Goal: Find specific page/section: Locate a particular part of the current website

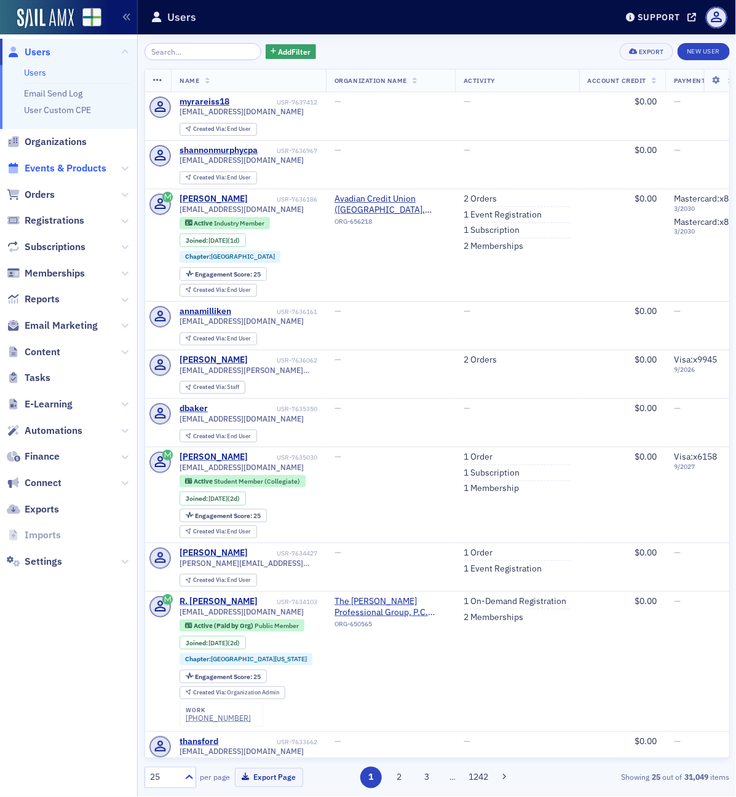
click at [76, 169] on span "Events & Products" at bounding box center [66, 169] width 82 height 14
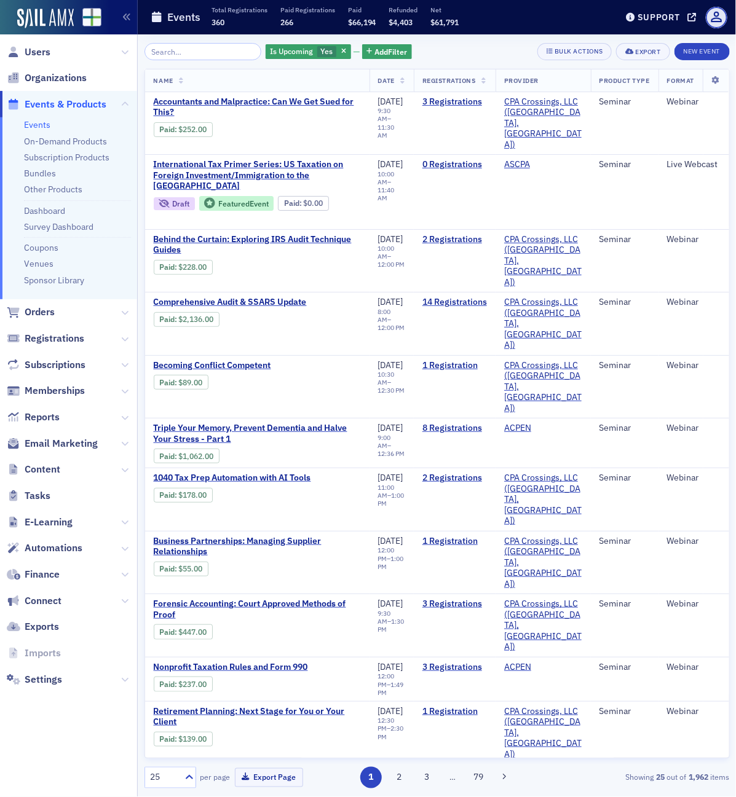
click at [164, 53] on input "search" at bounding box center [202, 51] width 117 height 17
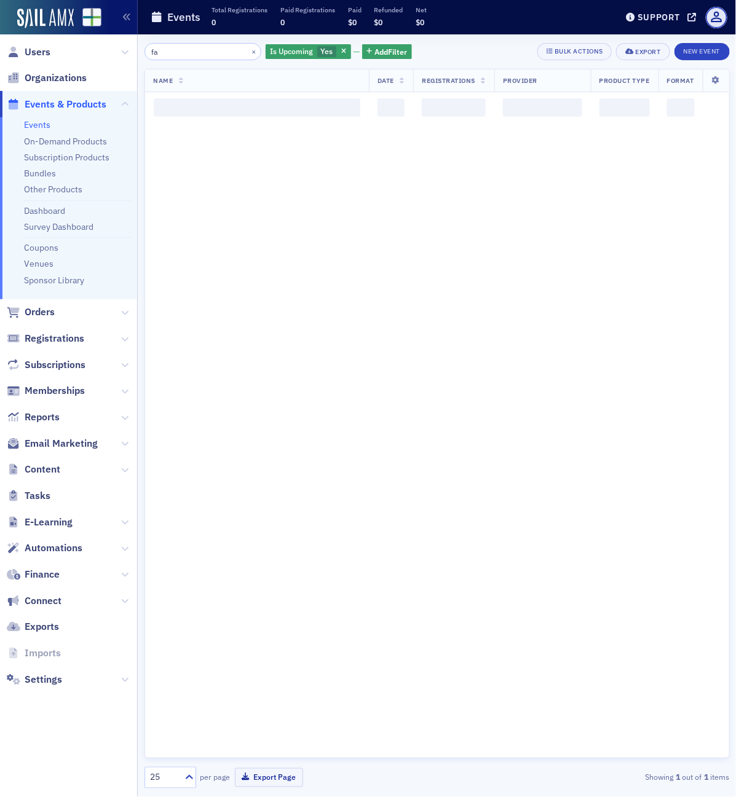
type input "f"
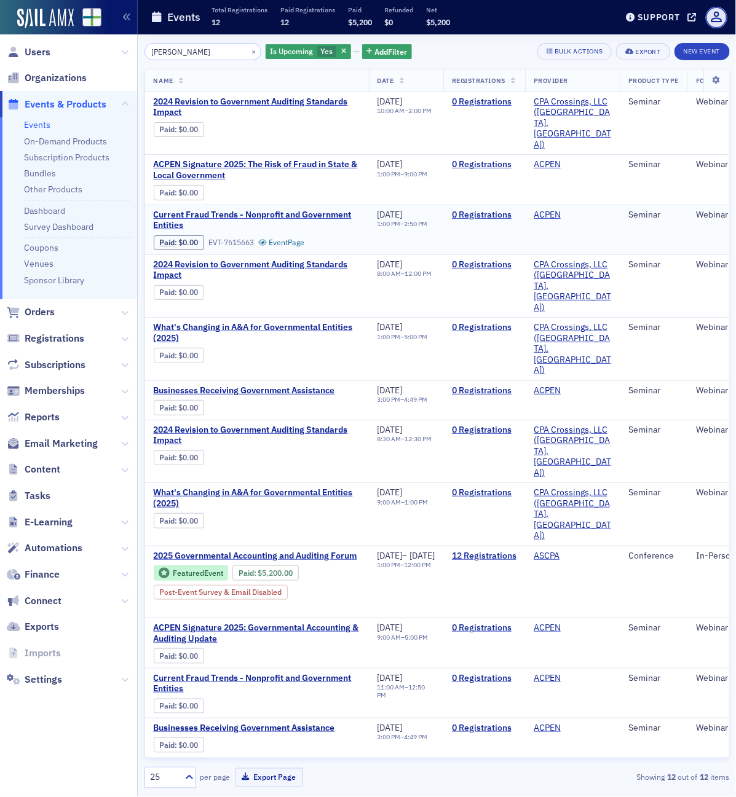
type input "[PERSON_NAME]"
click at [35, 315] on span "Orders" at bounding box center [40, 313] width 30 height 14
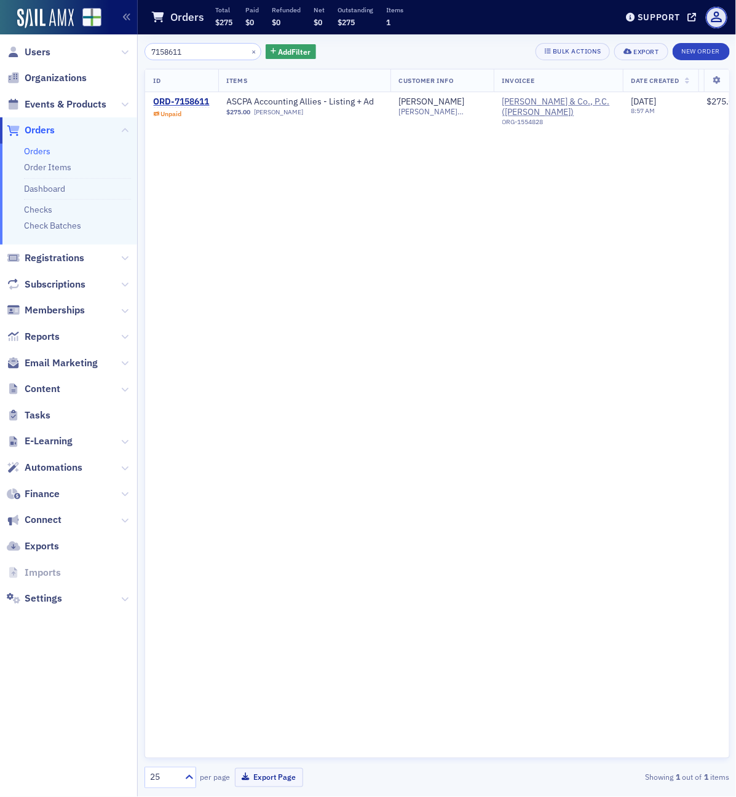
type input "7158611"
click at [188, 100] on div "ORD-7158611" at bounding box center [182, 102] width 56 height 11
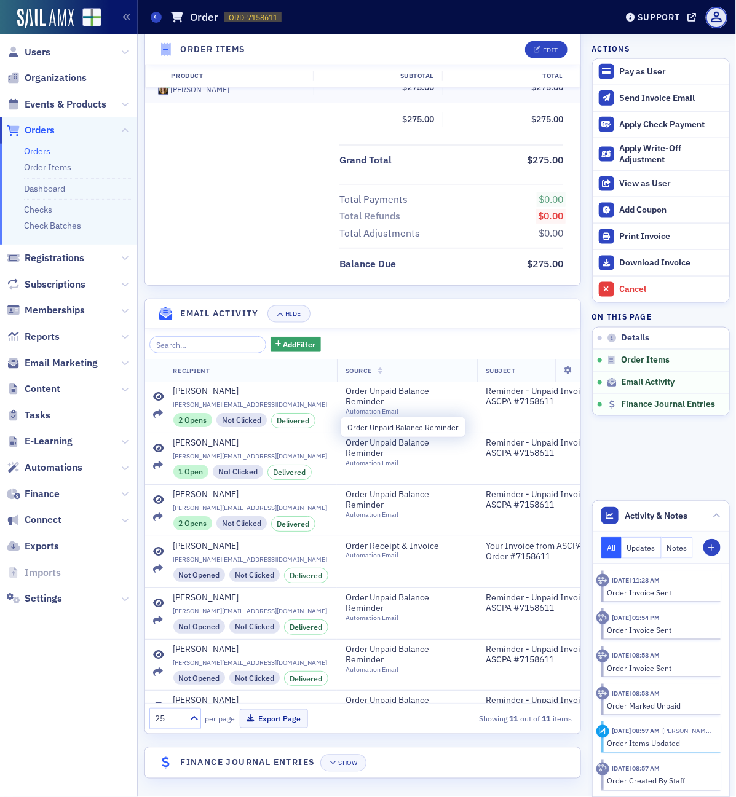
scroll to position [262, 0]
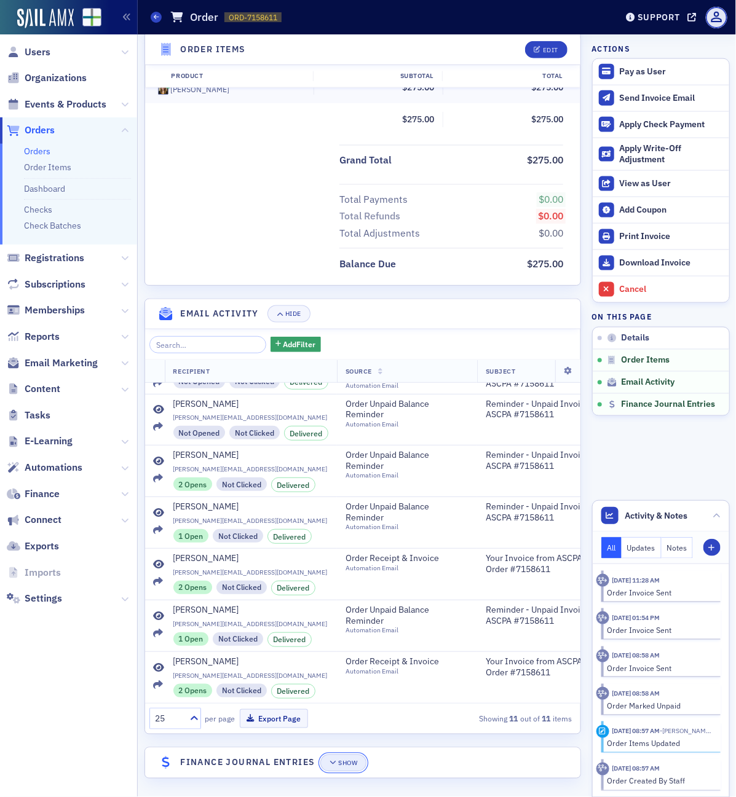
click at [354, 770] on button "Show" at bounding box center [343, 763] width 46 height 17
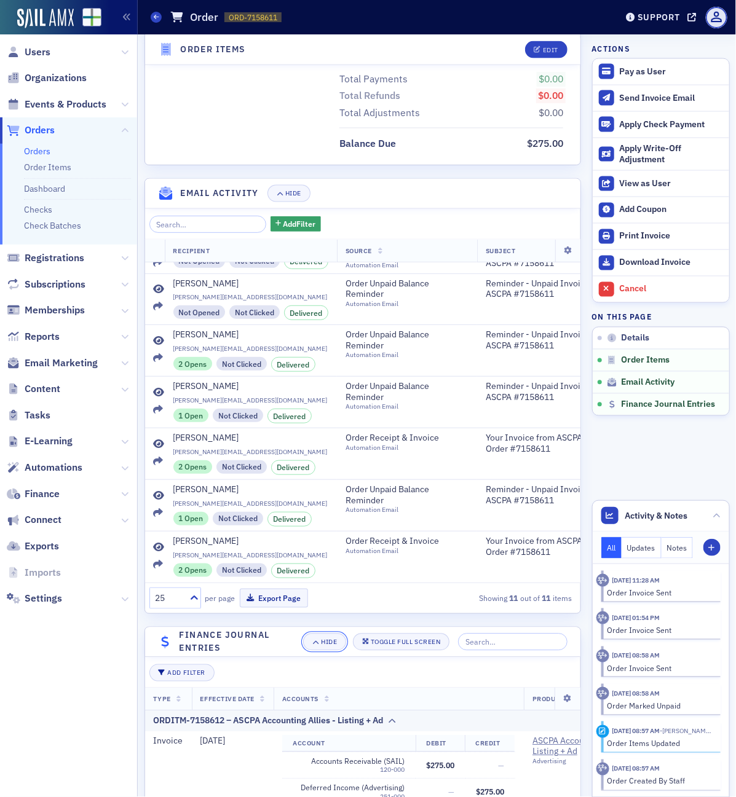
scroll to position [658, 0]
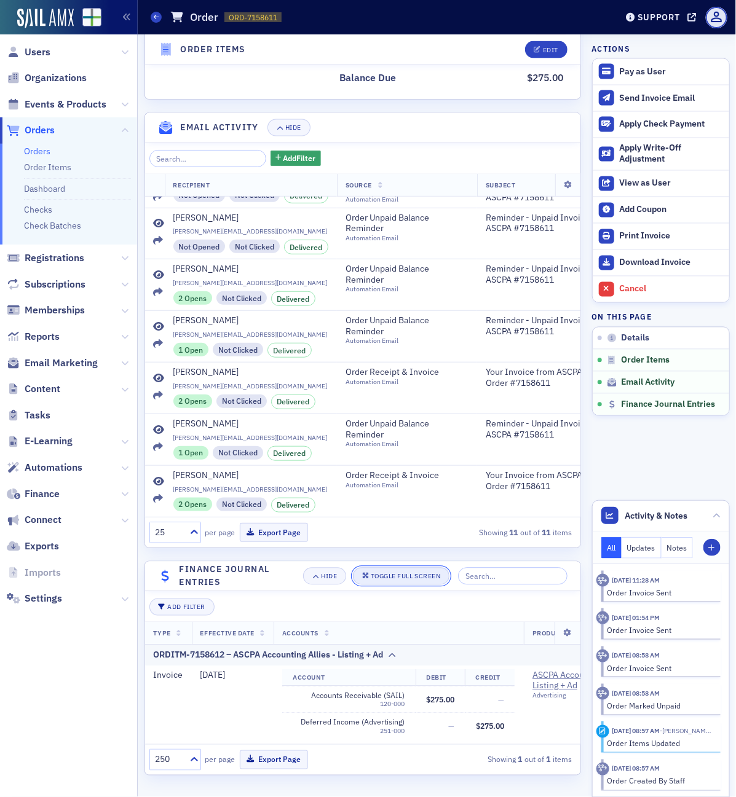
click at [390, 574] on div "Toggle Full Screen" at bounding box center [405, 577] width 69 height 7
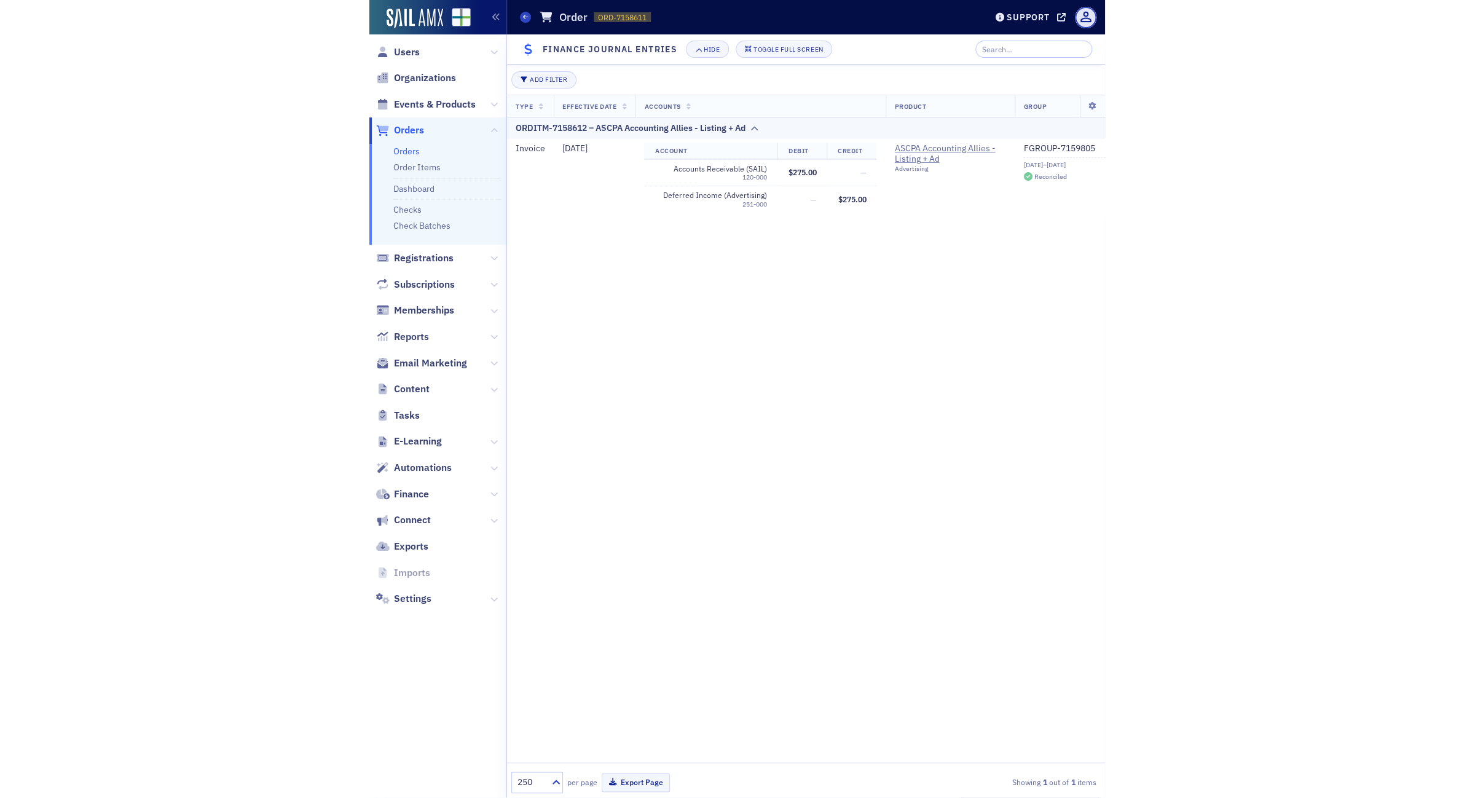
scroll to position [398, 0]
